Goal: Information Seeking & Learning: Learn about a topic

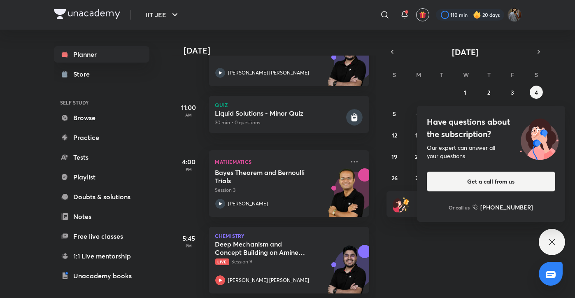
click at [552, 246] on icon at bounding box center [552, 242] width 10 height 10
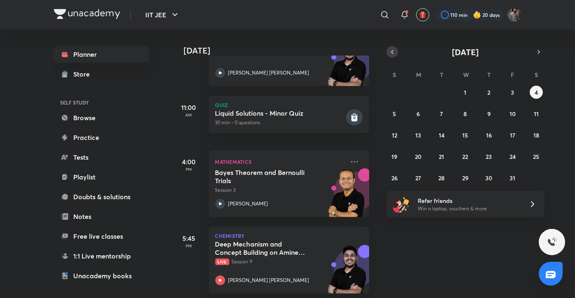
click at [395, 52] on icon "button" at bounding box center [392, 51] width 7 height 7
click at [535, 162] on button "27" at bounding box center [535, 156] width 13 height 13
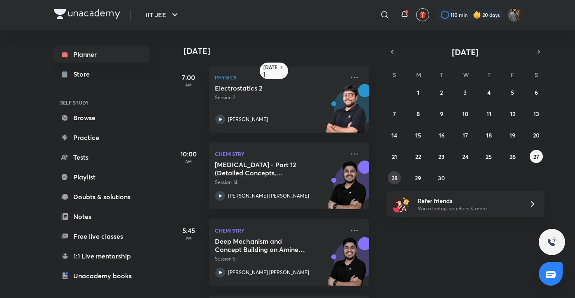
click at [394, 181] on abbr "28" at bounding box center [394, 178] width 6 height 8
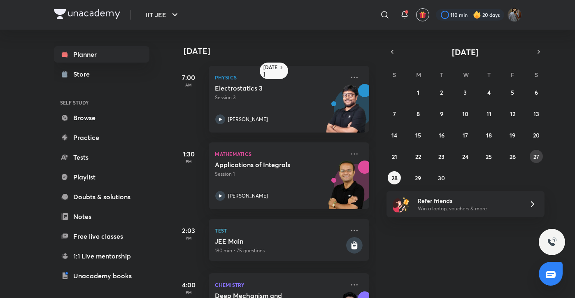
click at [541, 156] on button "27" at bounding box center [535, 156] width 13 height 13
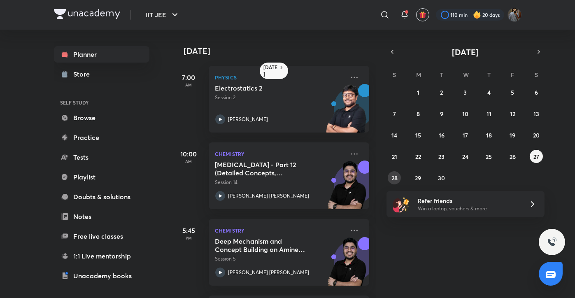
click at [388, 178] on button "28" at bounding box center [394, 177] width 13 height 13
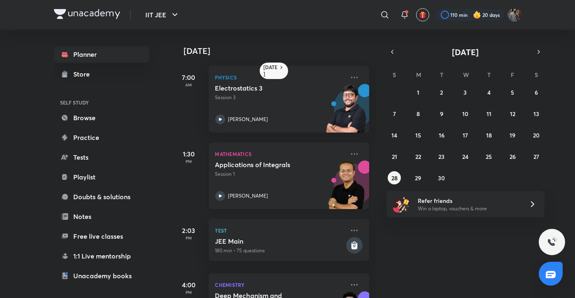
scroll to position [217, 0]
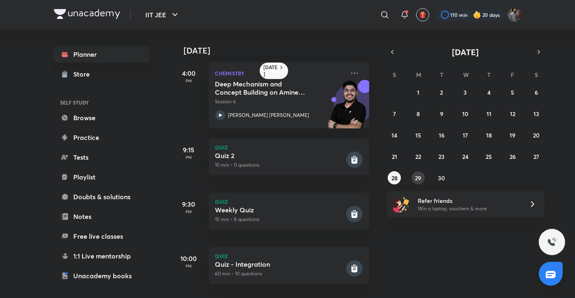
click at [419, 180] on abbr "29" at bounding box center [418, 178] width 6 height 8
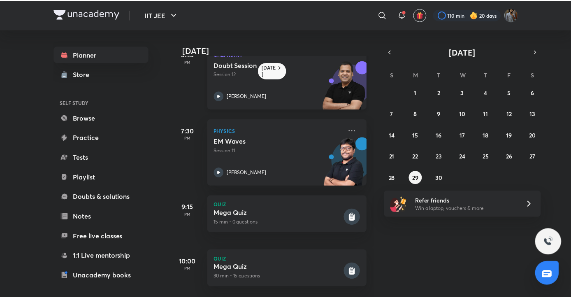
scroll to position [185, 0]
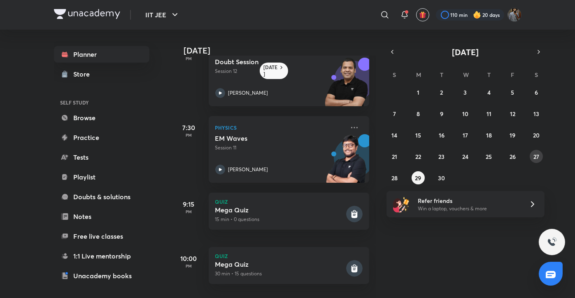
click at [536, 154] on abbr "27" at bounding box center [536, 157] width 6 height 8
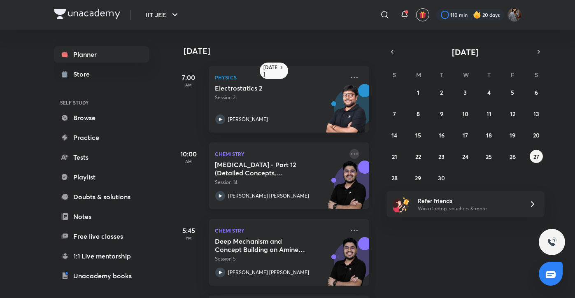
click at [349, 154] on icon at bounding box center [354, 154] width 10 height 10
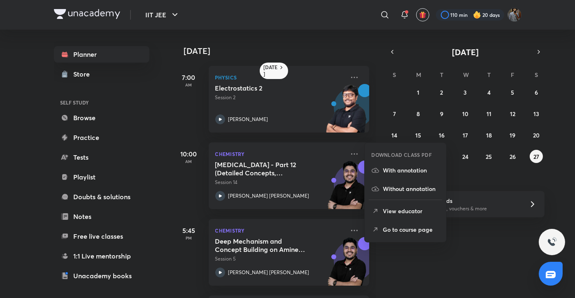
click at [398, 228] on p "Go to course page" at bounding box center [411, 229] width 57 height 9
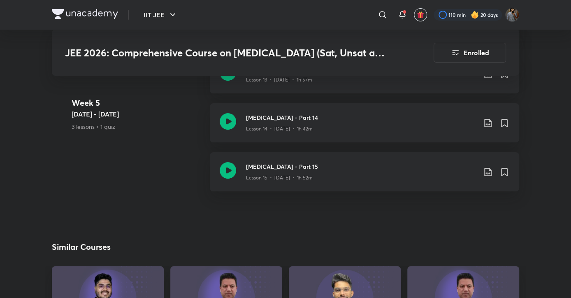
scroll to position [1526, 0]
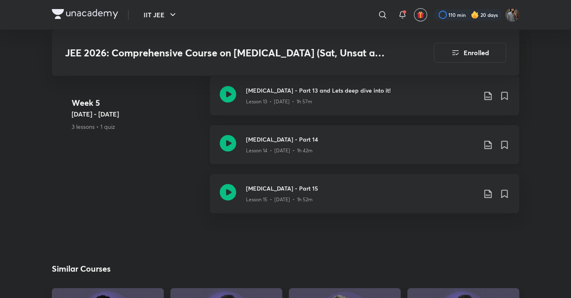
click at [230, 139] on icon at bounding box center [228, 143] width 16 height 16
